Goal: Task Accomplishment & Management: Manage account settings

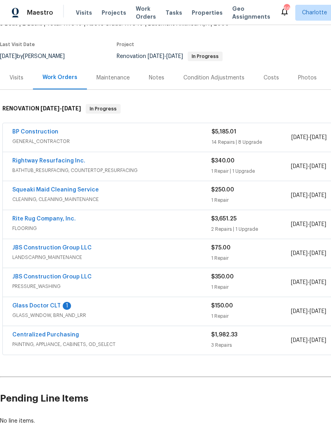
scroll to position [54, 0]
click at [35, 304] on link "Glass Doctor CLT" at bounding box center [36, 306] width 48 height 6
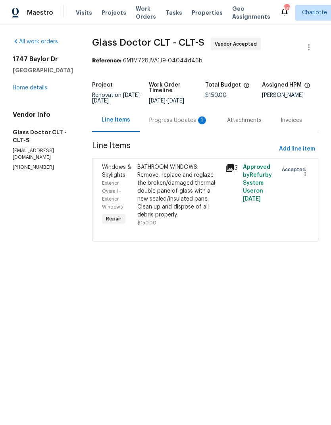
click at [175, 120] on div "Progress Updates 1" at bounding box center [178, 120] width 59 height 8
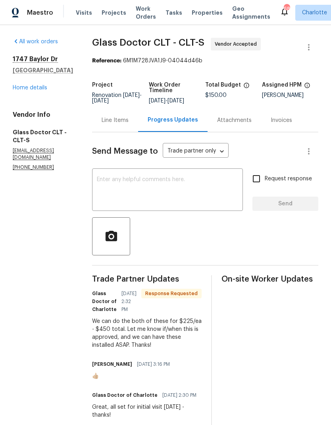
click at [178, 327] on div "We can do the both of these for $225/ea - $450 total. Let me know if/when this …" at bounding box center [147, 333] width 110 height 32
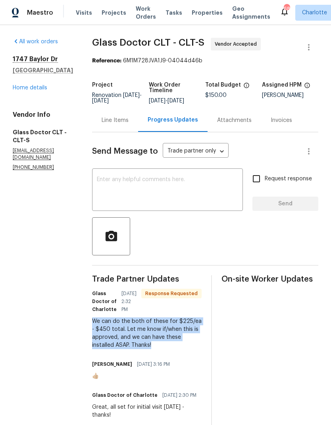
copy div "We can do the both of these for $225/ea - $450 total. Let me know if/when this …"
click at [185, 197] on textarea at bounding box center [167, 191] width 141 height 28
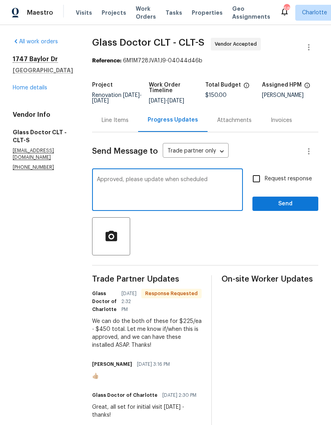
type textarea "Approved, please update when scheduled"
click at [255, 187] on input "Request response" at bounding box center [256, 178] width 17 height 17
checkbox input "true"
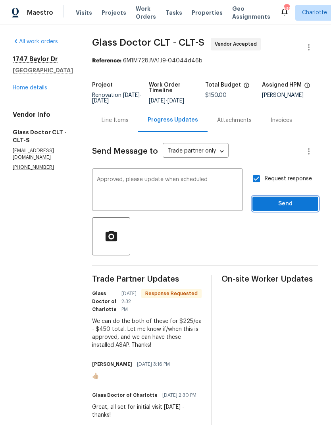
click at [308, 203] on button "Send" at bounding box center [286, 204] width 66 height 15
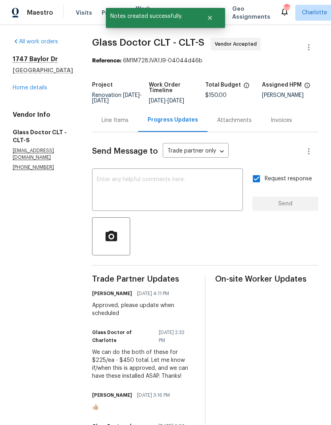
click at [110, 132] on div "Line Items" at bounding box center [115, 119] width 46 height 23
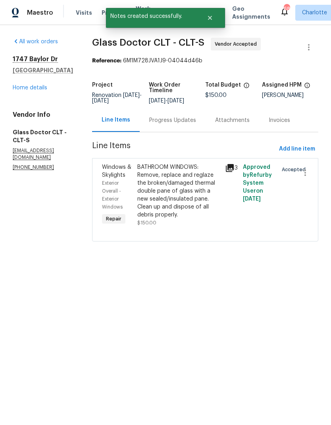
click at [102, 175] on span "Windows & Skylights" at bounding box center [116, 171] width 29 height 14
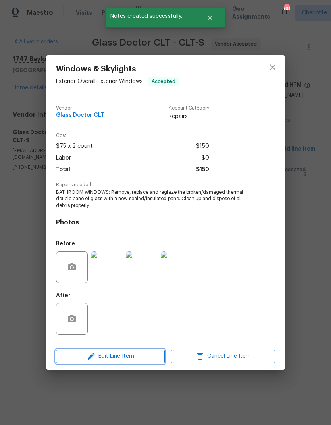
click at [78, 361] on span "Edit Line Item" at bounding box center [110, 357] width 104 height 10
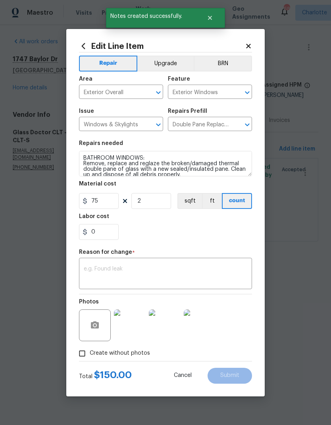
click at [94, 270] on textarea at bounding box center [166, 274] width 164 height 17
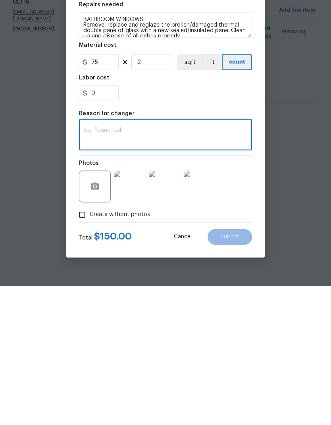
click at [95, 266] on textarea at bounding box center [166, 274] width 164 height 17
paste textarea "We can do the both of these for $225/ea - $450 total. Let me know if/when this …"
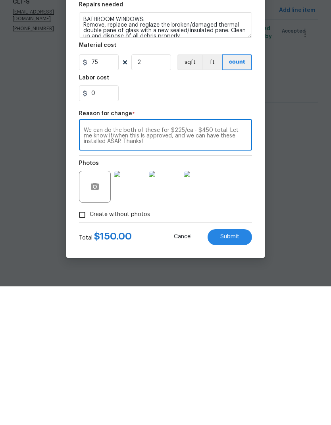
type textarea "We can do the both of these for $225/ea - $450 total. Let me know if/when this …"
click at [99, 193] on input "75" at bounding box center [99, 201] width 40 height 16
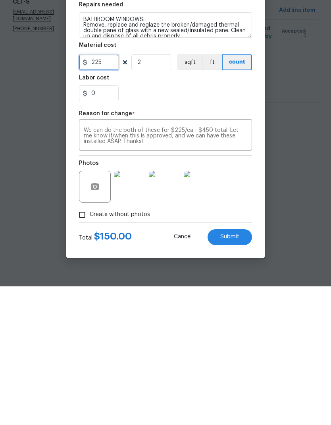
type input "225"
click at [231, 294] on div "Photos" at bounding box center [165, 320] width 173 height 52
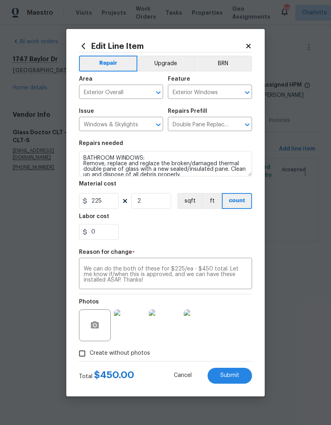
click at [233, 375] on span "Submit" at bounding box center [229, 376] width 19 height 6
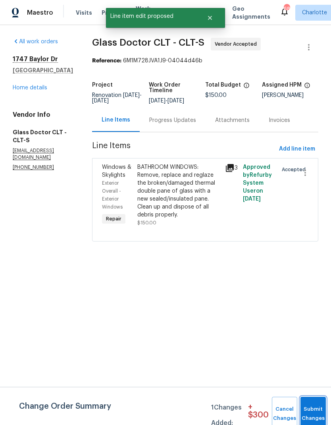
click at [311, 410] on button "Submit Changes" at bounding box center [313, 414] width 25 height 34
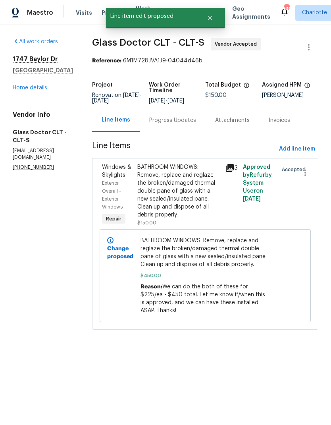
click at [18, 91] on link "Home details" at bounding box center [30, 88] width 35 height 6
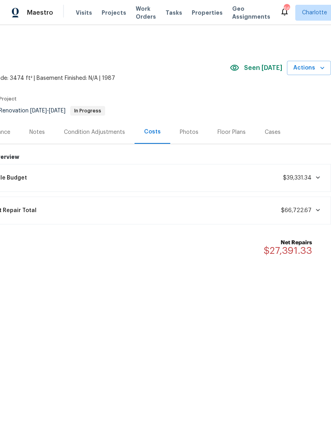
scroll to position [0, 118]
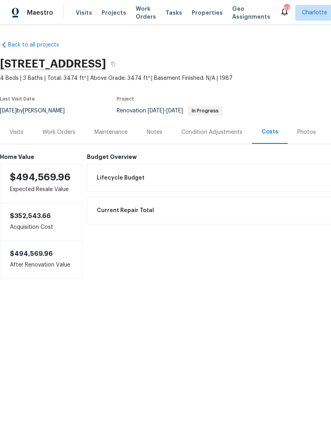
click at [58, 136] on div "Work Orders" at bounding box center [59, 131] width 52 height 23
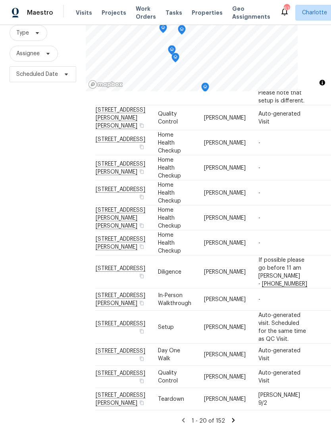
scroll to position [32, 0]
click at [230, 417] on icon at bounding box center [233, 420] width 7 height 7
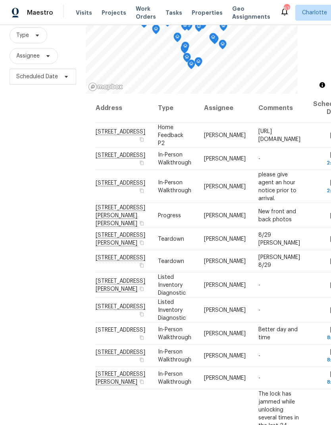
scroll to position [0, 0]
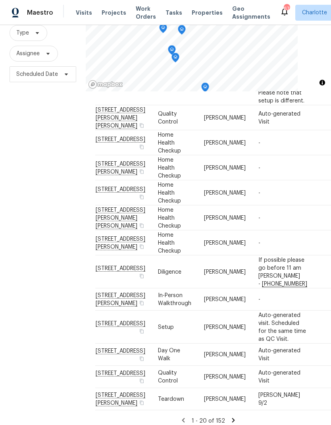
click at [235, 418] on icon at bounding box center [233, 420] width 7 height 7
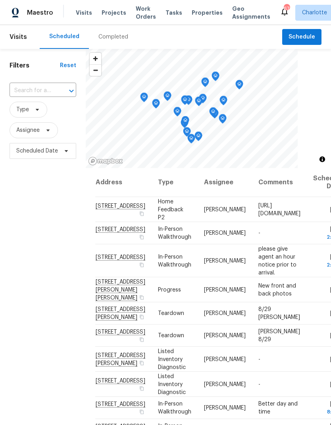
scroll to position [-1, 0]
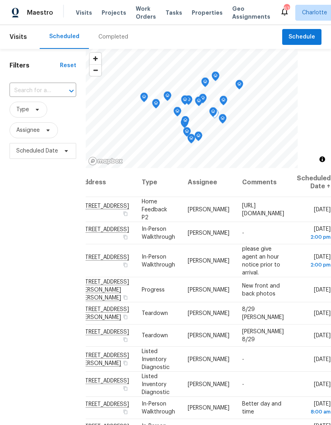
click at [0, 0] on icon at bounding box center [0, 0] width 0 height 0
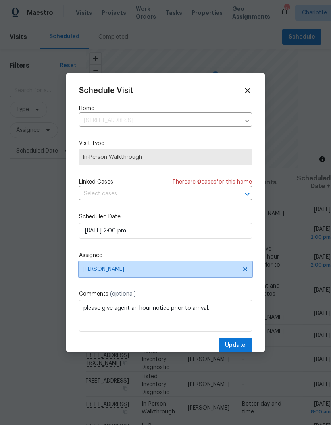
click at [139, 273] on span "[PERSON_NAME]" at bounding box center [161, 269] width 156 height 6
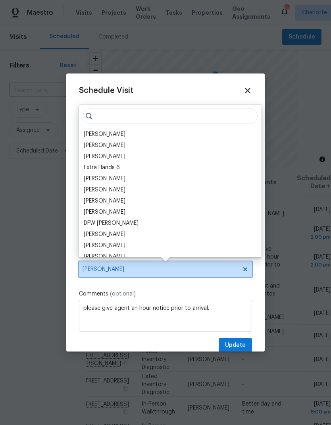
click at [140, 271] on span "Jason Bouque" at bounding box center [161, 269] width 156 height 6
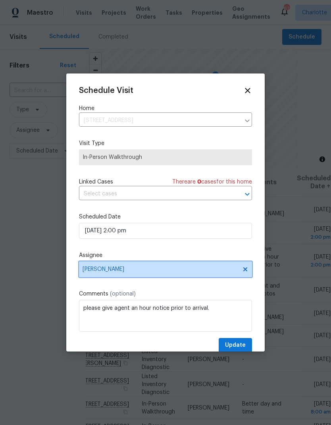
click at [138, 275] on span "Jason Bouque" at bounding box center [165, 269] width 173 height 16
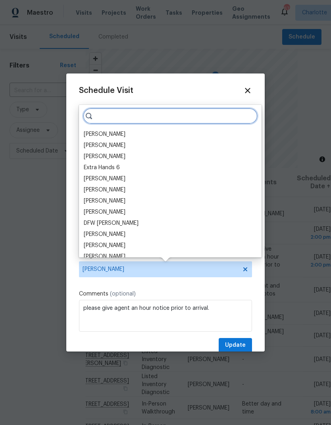
click at [139, 114] on input "search" at bounding box center [170, 116] width 175 height 16
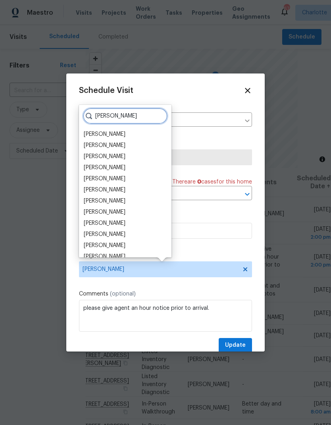
type input "Ryan"
click at [95, 236] on div "Ryan Craven" at bounding box center [105, 234] width 42 height 8
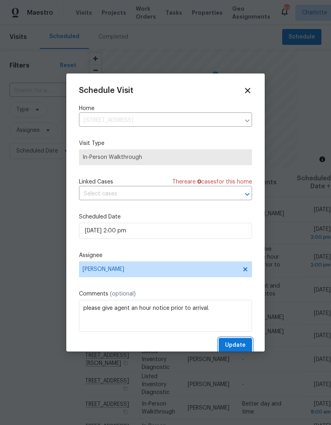
click at [241, 349] on span "Update" at bounding box center [235, 345] width 21 height 10
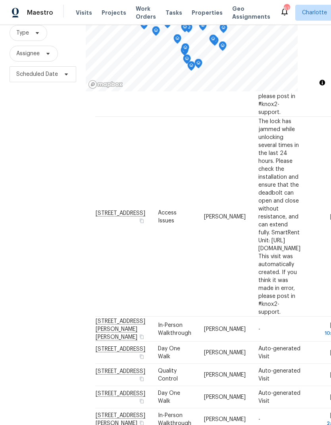
scroll to position [492, 0]
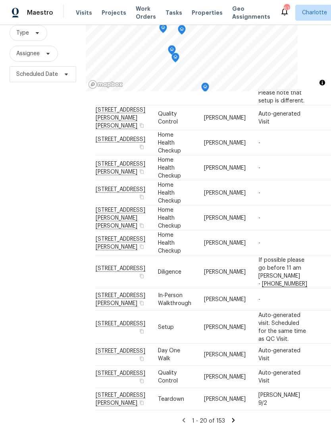
scroll to position [375, 0]
click at [314, 311] on td "Thu, Aug 28 10:00 am" at bounding box center [334, 299] width 41 height 22
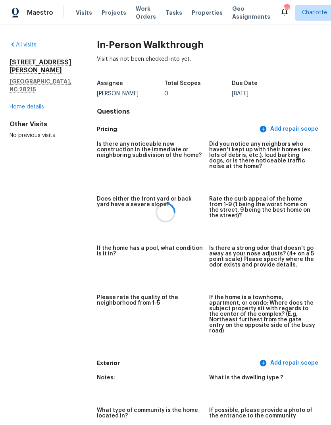
click at [15, 99] on div at bounding box center [165, 212] width 331 height 425
click at [19, 104] on link "Home details" at bounding box center [27, 107] width 35 height 6
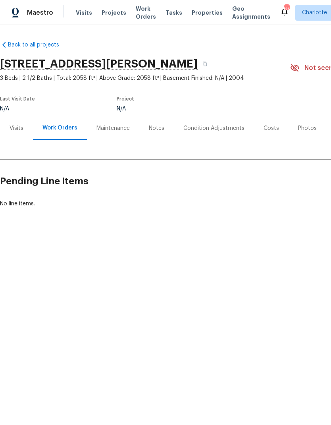
click at [17, 124] on div "Visits" at bounding box center [17, 128] width 14 height 8
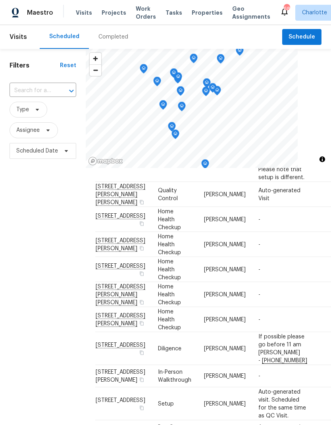
scroll to position [437, 0]
click at [0, 0] on icon at bounding box center [0, 0] width 0 height 0
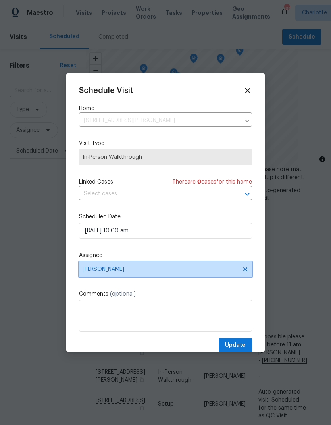
click at [91, 273] on span "Jason Bouque" at bounding box center [161, 269] width 156 height 6
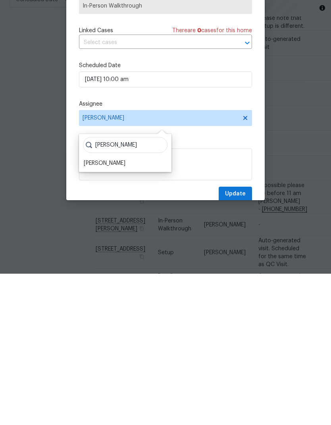
type input "Ryan crav"
click at [101, 311] on div "Ryan Craven" at bounding box center [105, 315] width 42 height 8
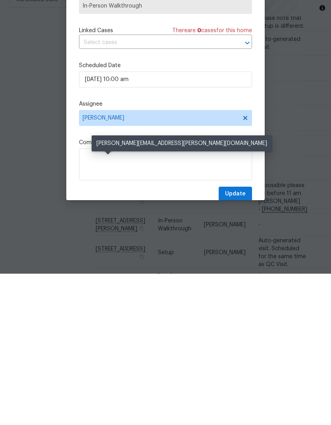
scroll to position [32, 0]
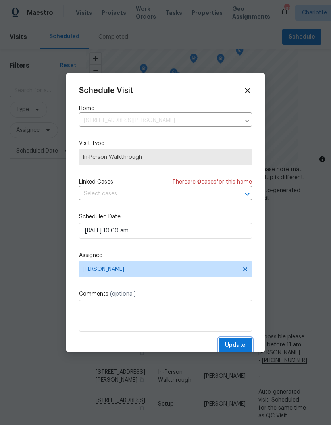
click at [248, 351] on button "Update" at bounding box center [235, 345] width 33 height 15
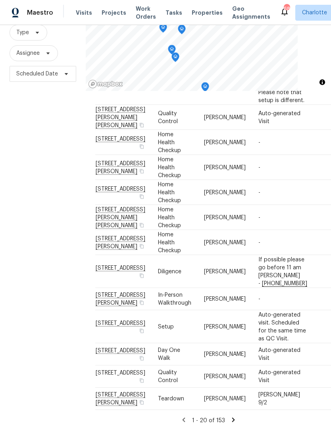
scroll to position [77, 0]
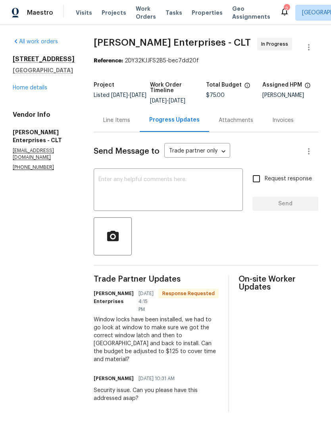
click at [110, 126] on div "Line Items" at bounding box center [117, 119] width 46 height 23
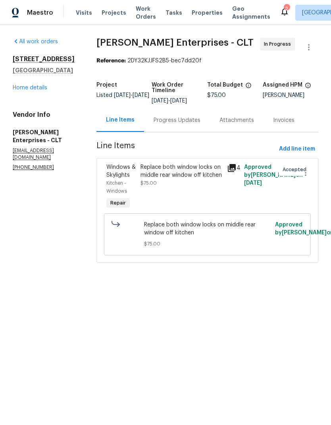
click at [229, 171] on icon at bounding box center [232, 168] width 8 height 8
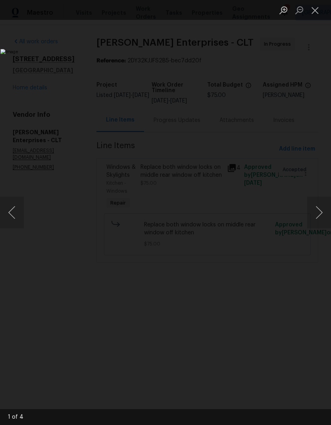
click at [311, 209] on button "Next image" at bounding box center [320, 213] width 24 height 32
click at [317, 215] on button "Next image" at bounding box center [320, 213] width 24 height 32
click at [317, 213] on button "Next image" at bounding box center [320, 213] width 24 height 32
click at [315, 212] on button "Next image" at bounding box center [320, 213] width 24 height 32
click at [314, 211] on button "Next image" at bounding box center [320, 213] width 24 height 32
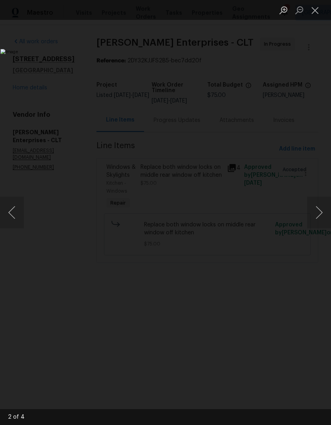
click at [317, 9] on button "Close lightbox" at bounding box center [316, 10] width 16 height 14
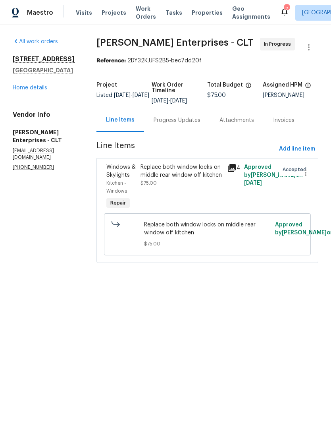
click at [126, 169] on span "Windows & Skylights" at bounding box center [120, 171] width 29 height 14
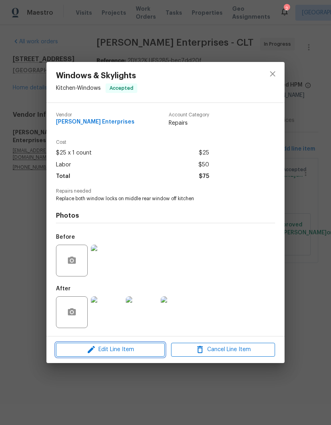
click at [89, 349] on icon "button" at bounding box center [92, 350] width 10 height 10
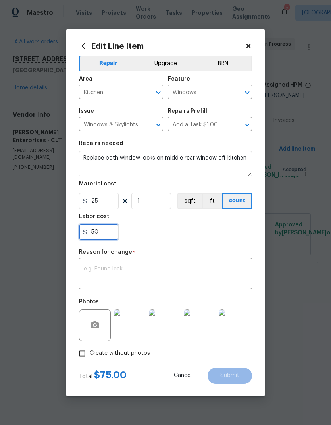
click at [110, 235] on input "50" at bounding box center [99, 232] width 40 height 16
type input "5"
type input "100"
click at [202, 267] on textarea at bounding box center [166, 274] width 164 height 17
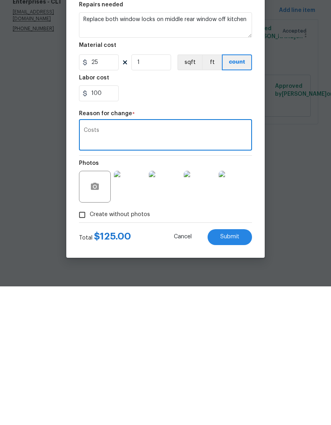
type textarea "Costs"
click at [242, 368] on button "Submit" at bounding box center [230, 376] width 44 height 16
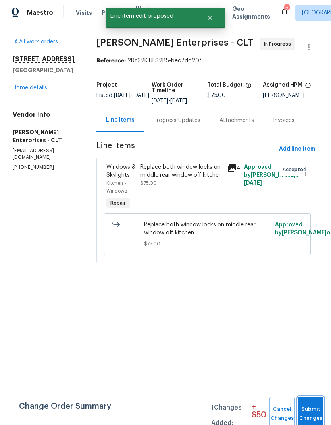
click at [312, 411] on span "Submit Changes" at bounding box center [310, 414] width 17 height 18
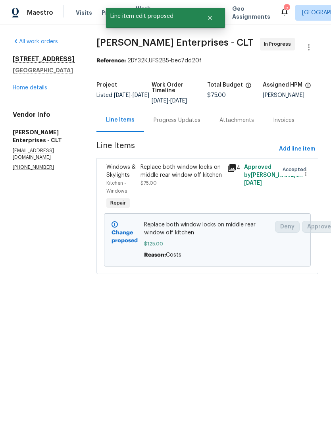
click at [174, 122] on div "Progress Updates" at bounding box center [177, 120] width 47 height 8
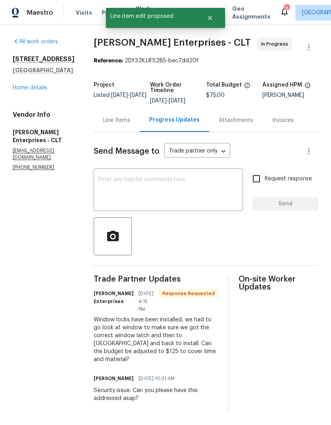
click at [165, 190] on textarea at bounding box center [169, 191] width 140 height 28
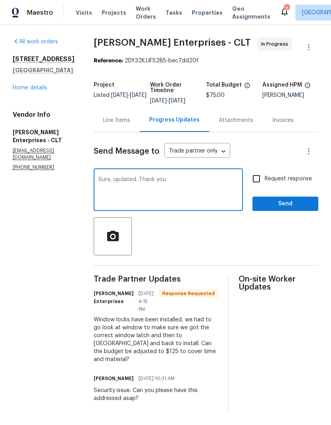
type textarea "Sure, updated. Thank you"
click at [304, 202] on span "Send" at bounding box center [285, 204] width 53 height 10
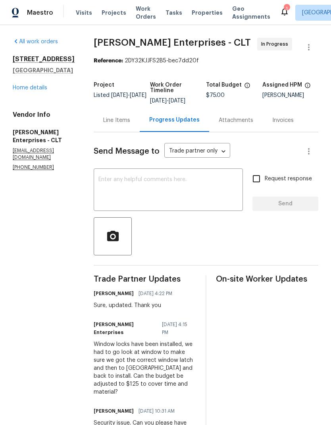
click at [23, 91] on link "Home details" at bounding box center [30, 88] width 35 height 6
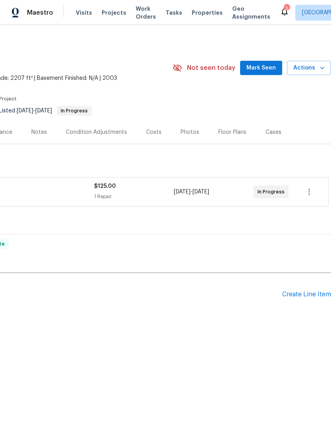
scroll to position [0, 118]
click at [268, 64] on span "Mark Seen" at bounding box center [261, 68] width 29 height 10
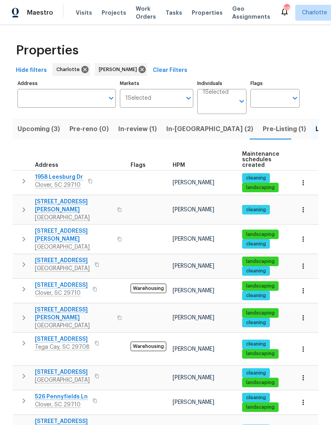
click at [263, 132] on span "Pre-Listing (1)" at bounding box center [284, 129] width 43 height 11
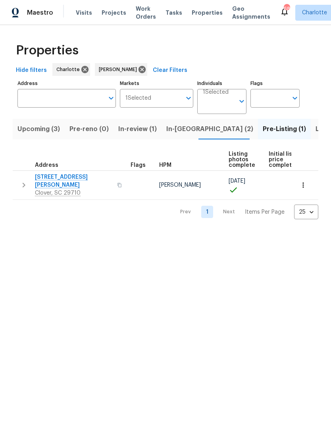
click at [178, 132] on span "In-[GEOGRAPHIC_DATA] (2)" at bounding box center [209, 129] width 87 height 11
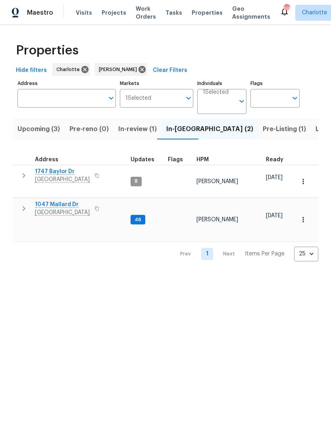
click at [134, 134] on span "In-review (1)" at bounding box center [137, 129] width 39 height 11
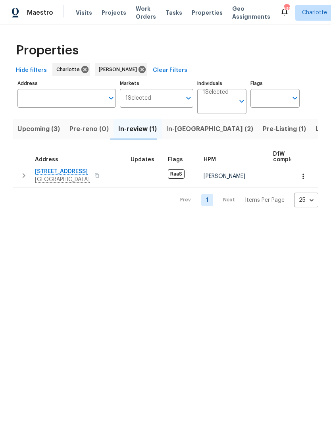
click at [23, 128] on span "Upcoming (3)" at bounding box center [38, 129] width 43 height 11
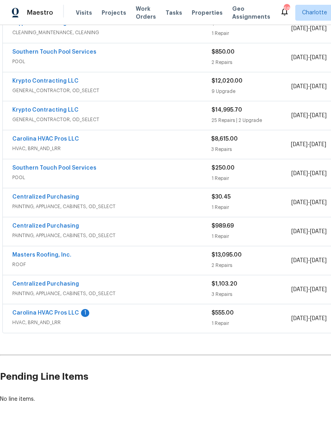
scroll to position [250, 0]
click at [59, 315] on link "Carolina HVAC Pros LLC" at bounding box center [45, 313] width 67 height 6
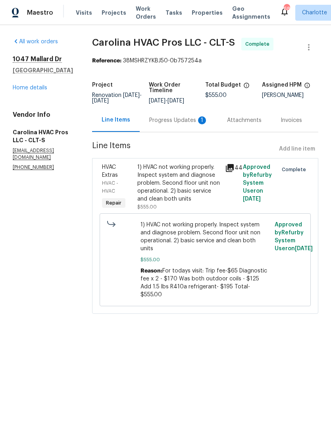
click at [195, 124] on div "Progress Updates 1" at bounding box center [178, 120] width 59 height 8
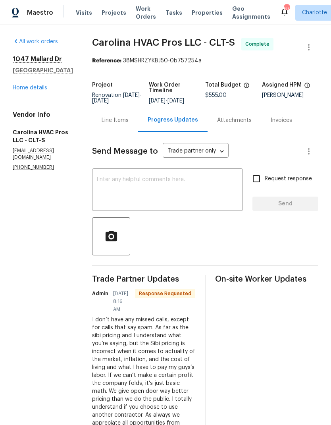
click at [19, 89] on link "Home details" at bounding box center [30, 88] width 35 height 6
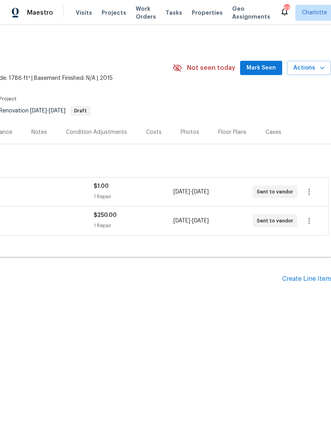
scroll to position [0, 118]
click at [270, 67] on span "Mark Seen" at bounding box center [261, 68] width 29 height 10
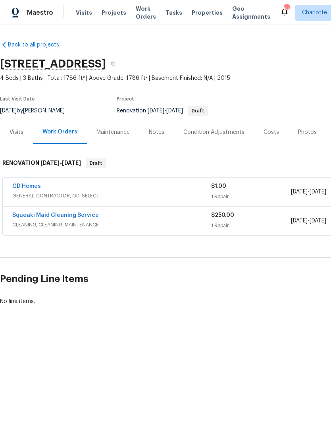
scroll to position [0, 0]
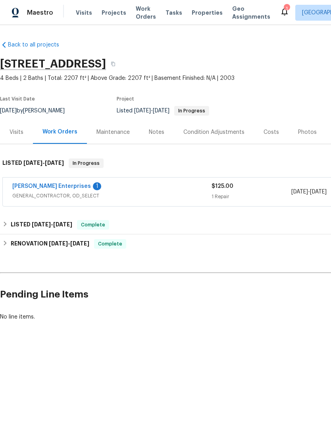
click at [49, 188] on link "[PERSON_NAME] Enterprises" at bounding box center [51, 187] width 79 height 6
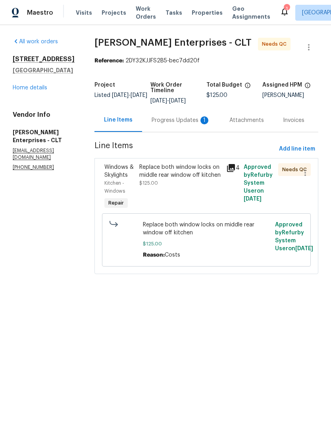
click at [185, 125] on div "Progress Updates 1" at bounding box center [181, 119] width 78 height 23
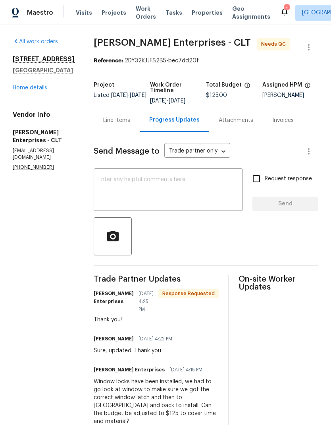
click at [110, 122] on div "Line Items" at bounding box center [116, 120] width 27 height 8
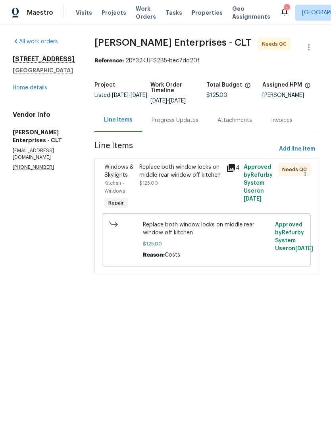
click at [116, 168] on span "Windows & Skylights" at bounding box center [118, 171] width 29 height 14
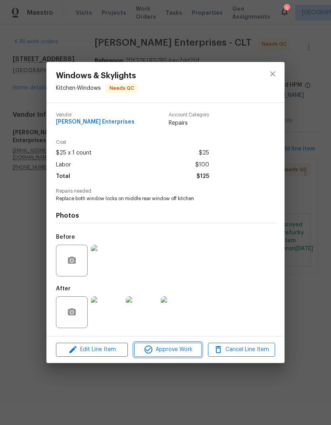
click at [173, 350] on span "Approve Work" at bounding box center [168, 350] width 62 height 10
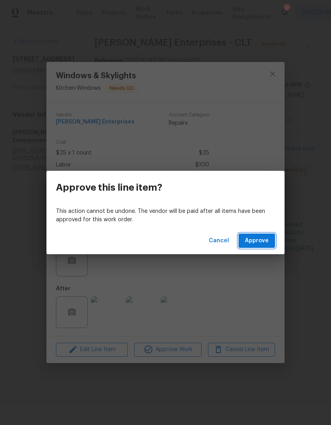
click at [261, 240] on span "Approve" at bounding box center [257, 241] width 24 height 10
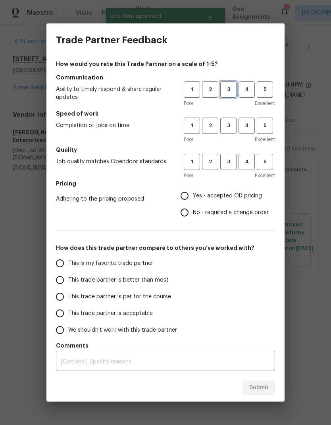
click at [225, 92] on span "3" at bounding box center [228, 89] width 15 height 9
click at [228, 121] on button "3" at bounding box center [228, 126] width 16 height 16
click at [230, 164] on span "3" at bounding box center [228, 161] width 15 height 9
click at [183, 214] on input "No - required a change order" at bounding box center [184, 212] width 17 height 17
radio input "true"
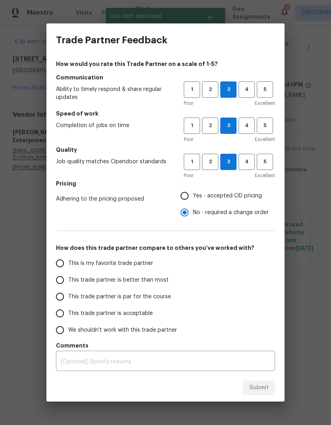
click at [61, 292] on input "This trade partner is par for the course" at bounding box center [60, 296] width 17 height 17
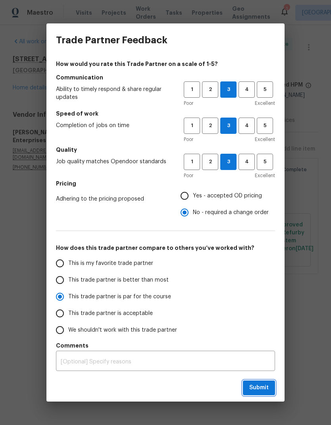
click at [258, 389] on span "Submit" at bounding box center [258, 388] width 19 height 10
radio input "true"
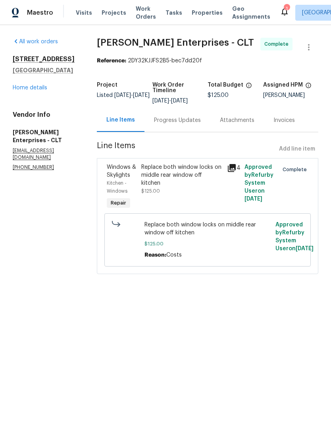
radio input "false"
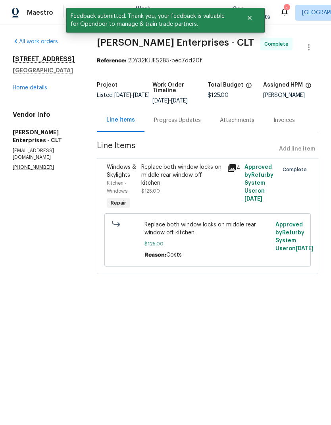
click at [118, 176] on span "Windows & Skylights" at bounding box center [121, 171] width 29 height 14
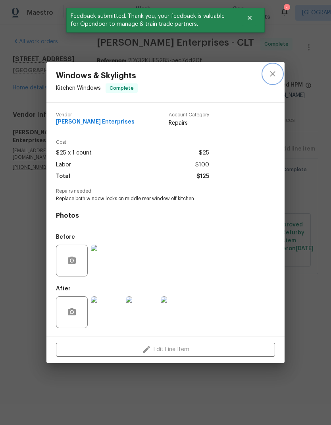
click at [273, 76] on icon "close" at bounding box center [273, 74] width 10 height 10
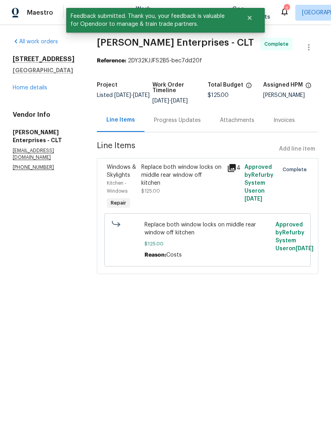
click at [182, 126] on div "Progress Updates" at bounding box center [178, 119] width 66 height 23
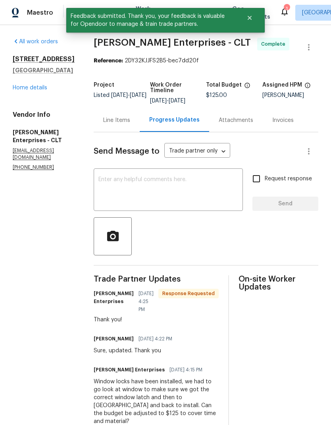
click at [183, 199] on textarea at bounding box center [169, 191] width 140 height 28
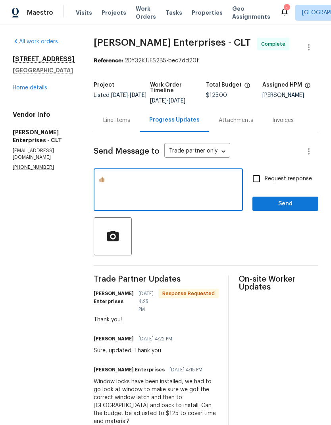
type textarea "👍🏼"
click at [295, 204] on span "Send" at bounding box center [285, 204] width 53 height 10
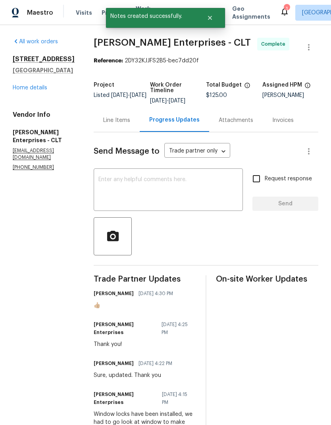
click at [21, 91] on link "Home details" at bounding box center [30, 88] width 35 height 6
